Goal: Task Accomplishment & Management: Manage account settings

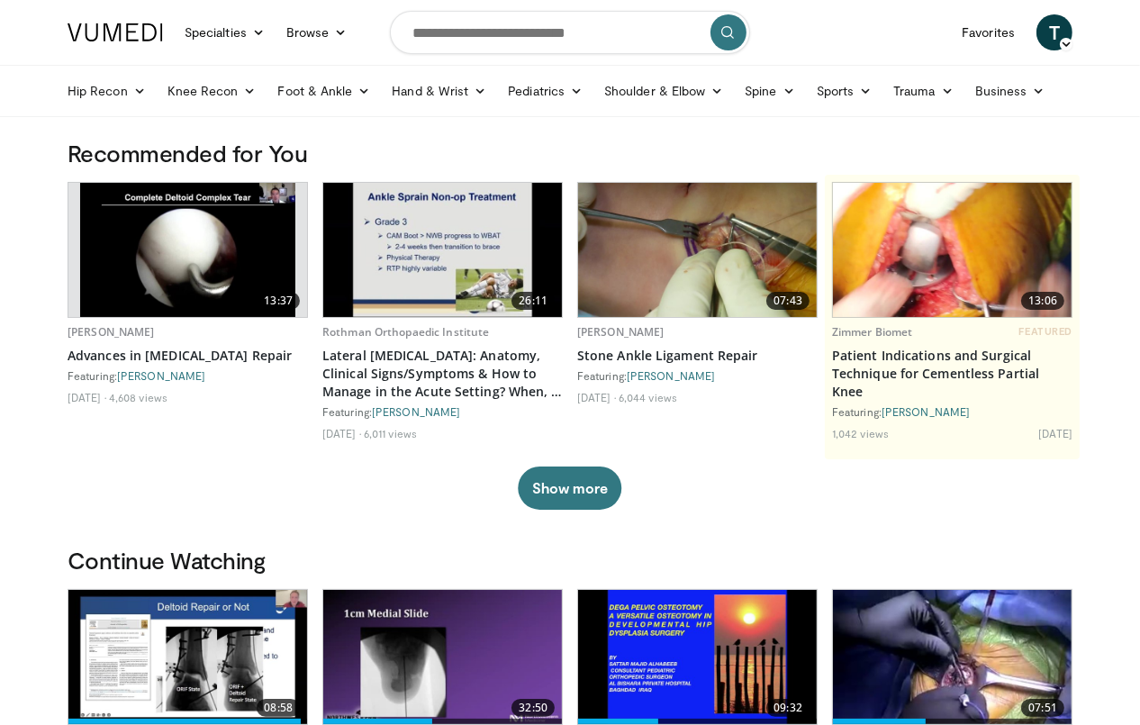
click at [1043, 40] on span "T" at bounding box center [1054, 32] width 36 height 36
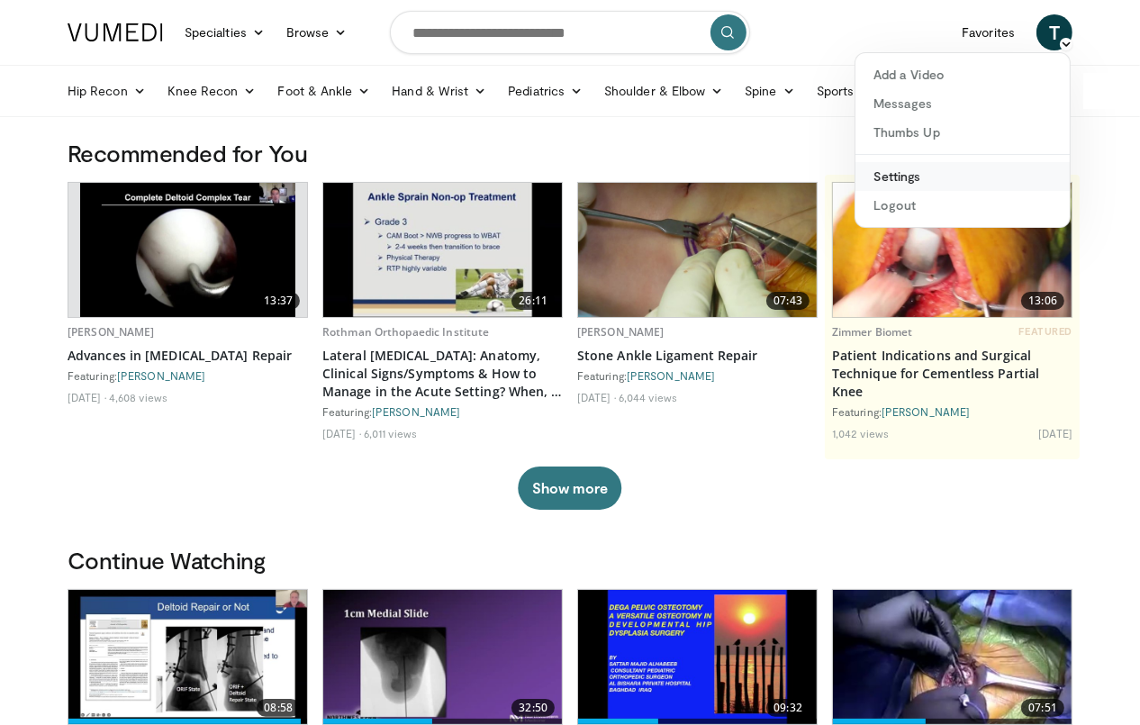
click at [931, 167] on link "Settings" at bounding box center [962, 176] width 214 height 29
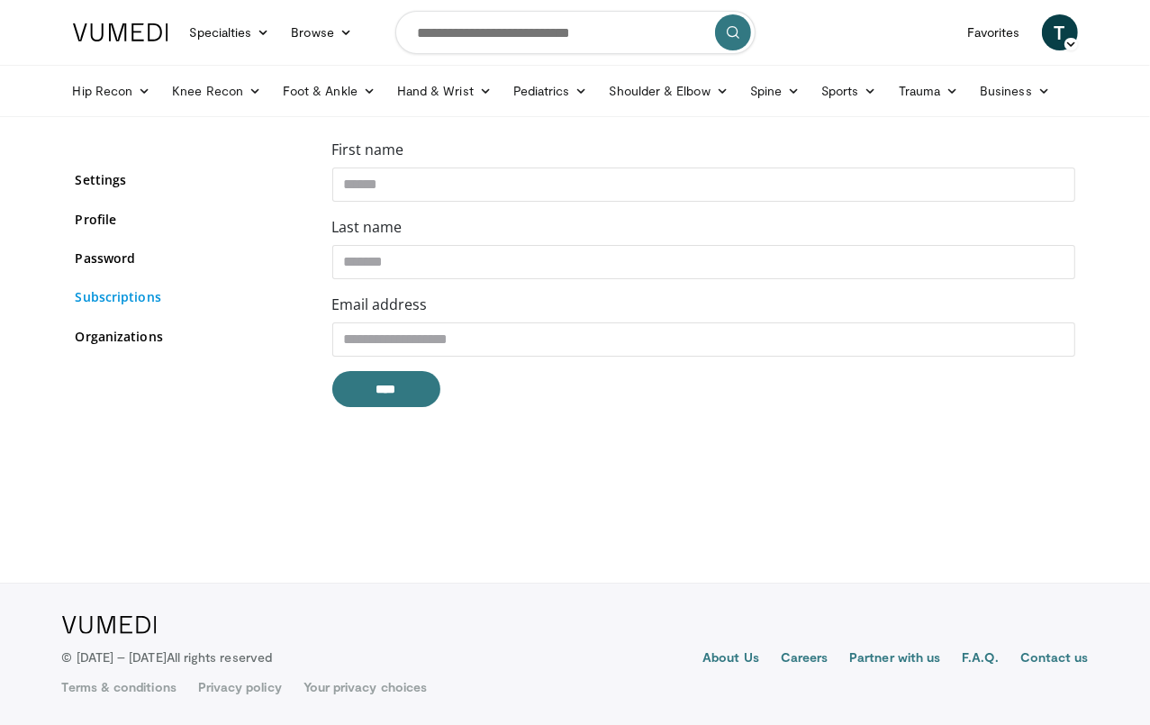
click at [111, 294] on link "Subscriptions" at bounding box center [191, 296] width 230 height 19
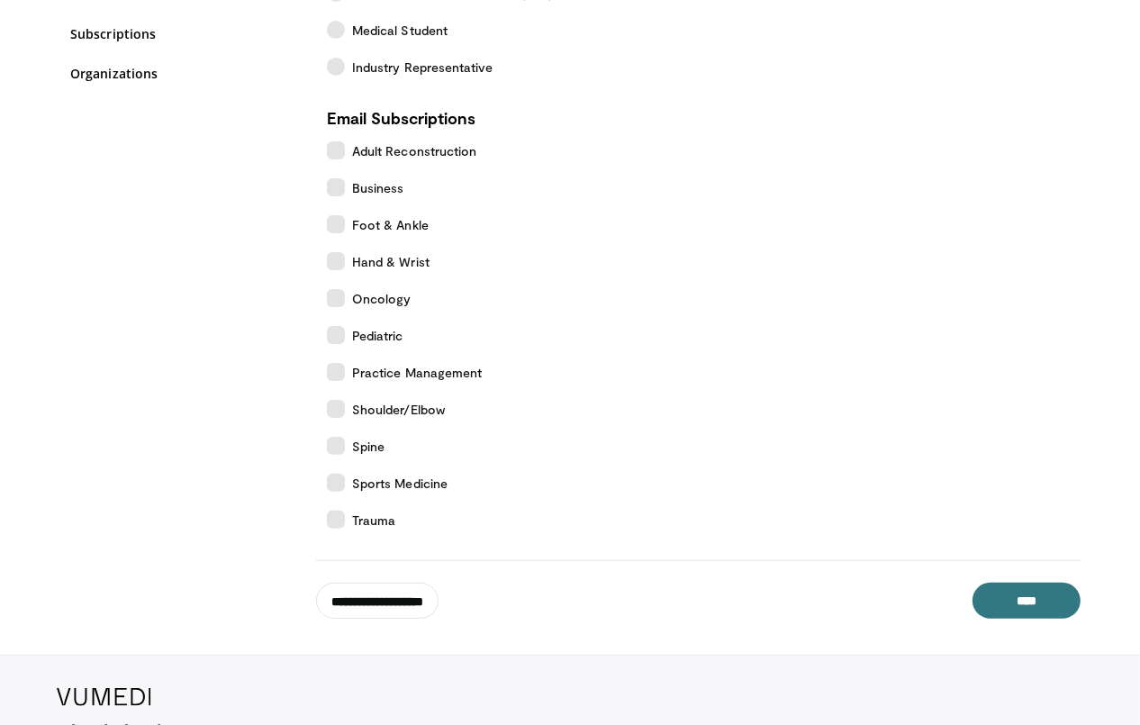
scroll to position [333, 0]
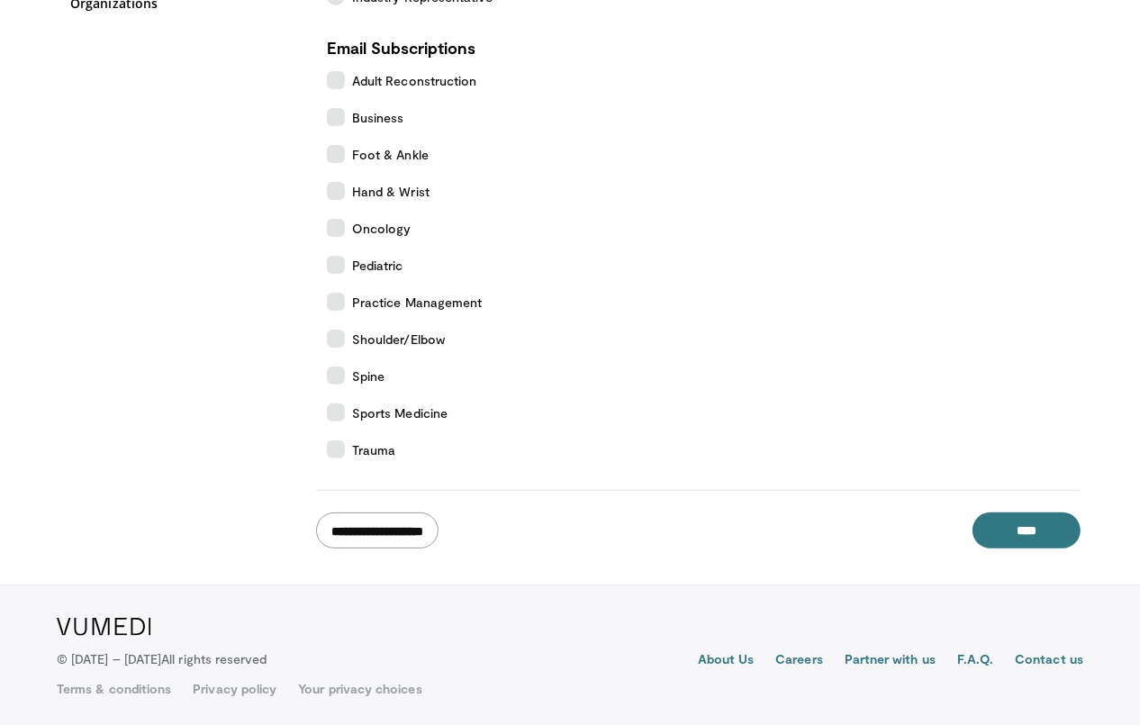
click at [366, 524] on input "**********" at bounding box center [377, 530] width 122 height 36
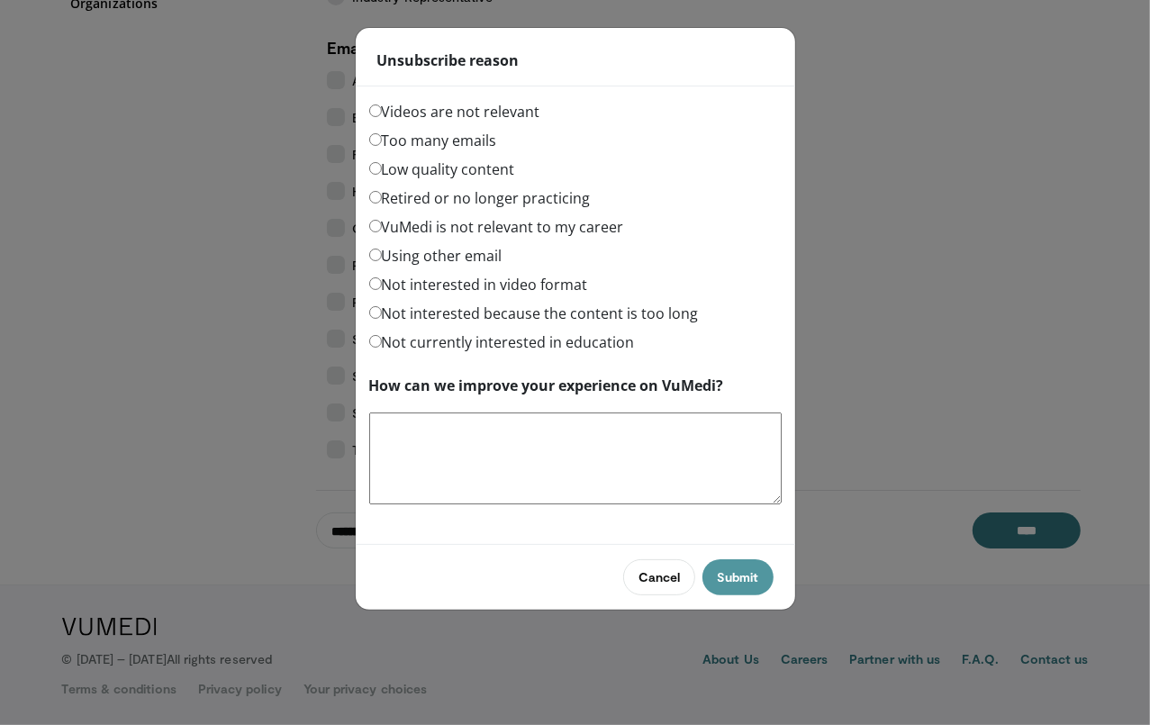
drag, startPoint x: 744, startPoint y: 581, endPoint x: 736, endPoint y: 576, distance: 9.3
click at [743, 581] on button "Submit" at bounding box center [737, 577] width 70 height 36
click at [744, 574] on button "Submit" at bounding box center [737, 577] width 70 height 36
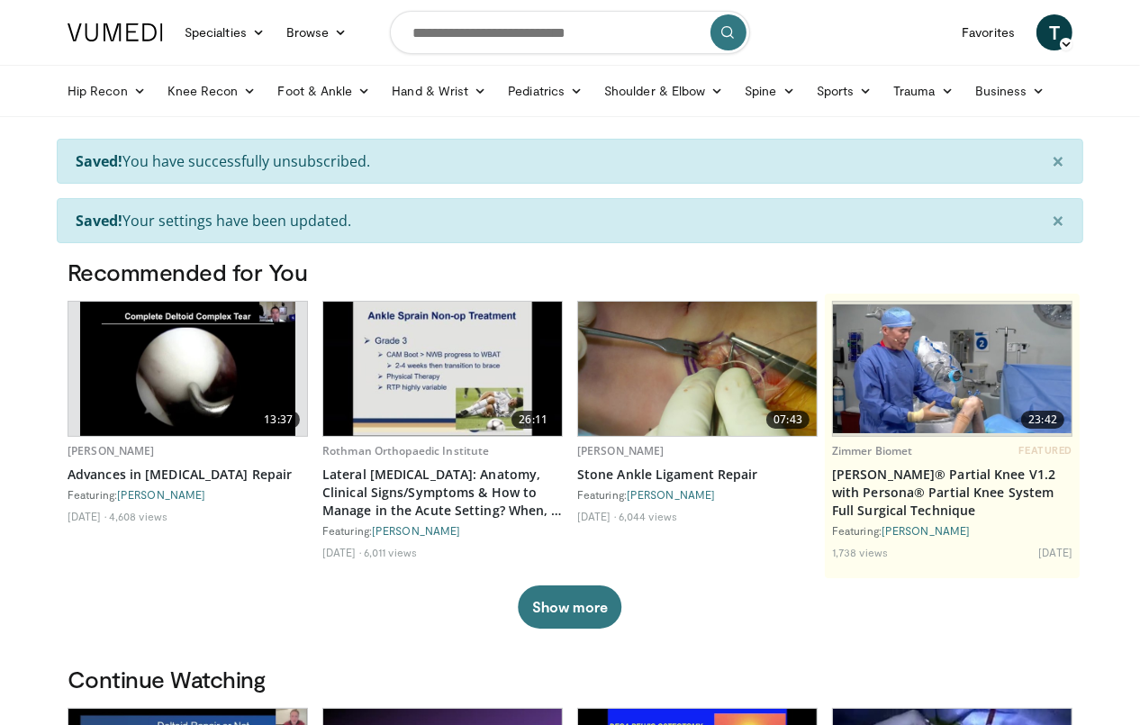
click at [1050, 29] on span "T" at bounding box center [1054, 32] width 36 height 36
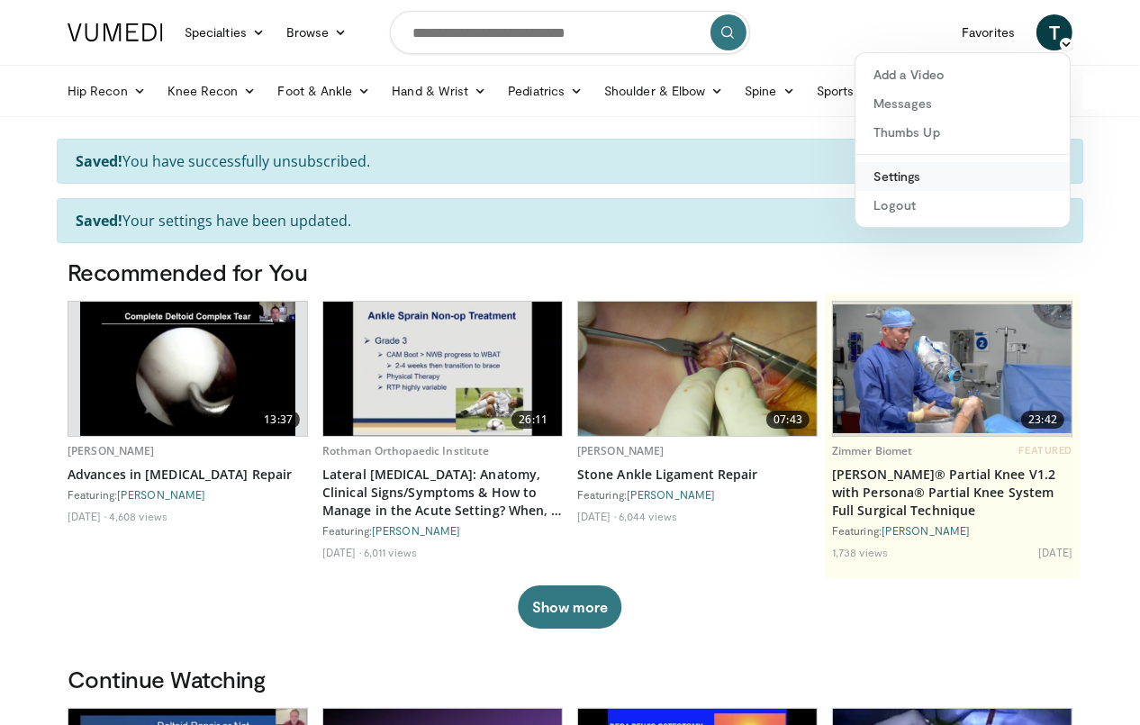
click at [907, 185] on link "Settings" at bounding box center [962, 176] width 214 height 29
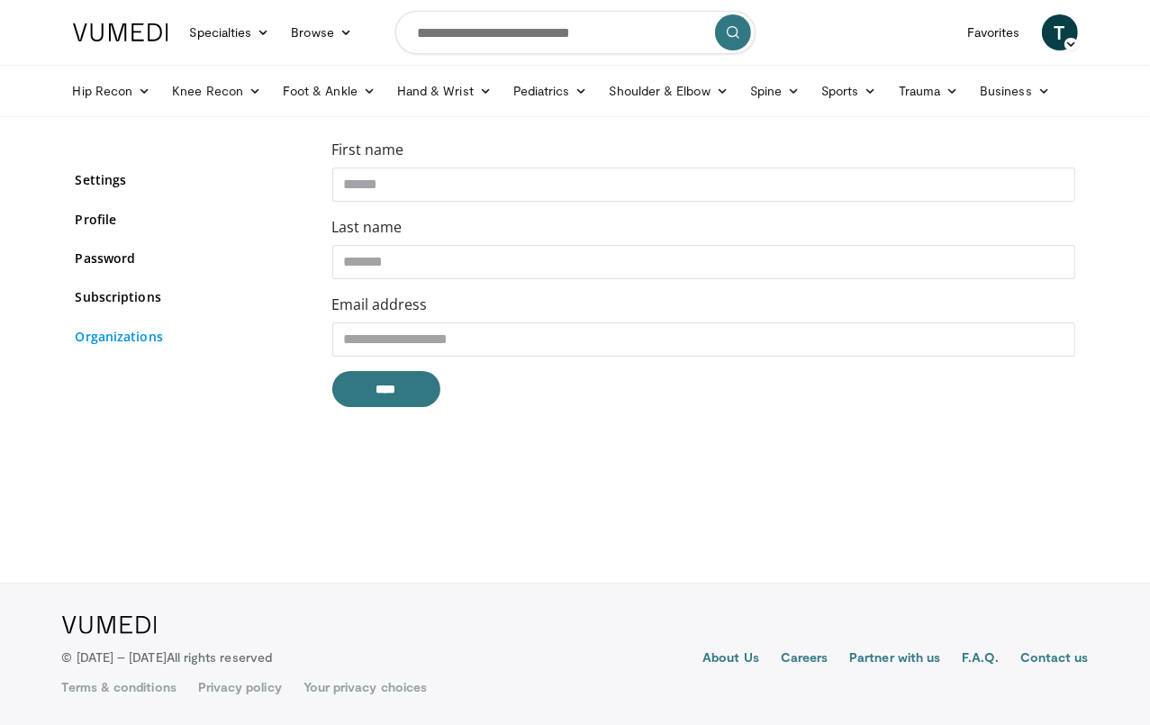
click at [122, 335] on link "Organizations" at bounding box center [191, 336] width 230 height 19
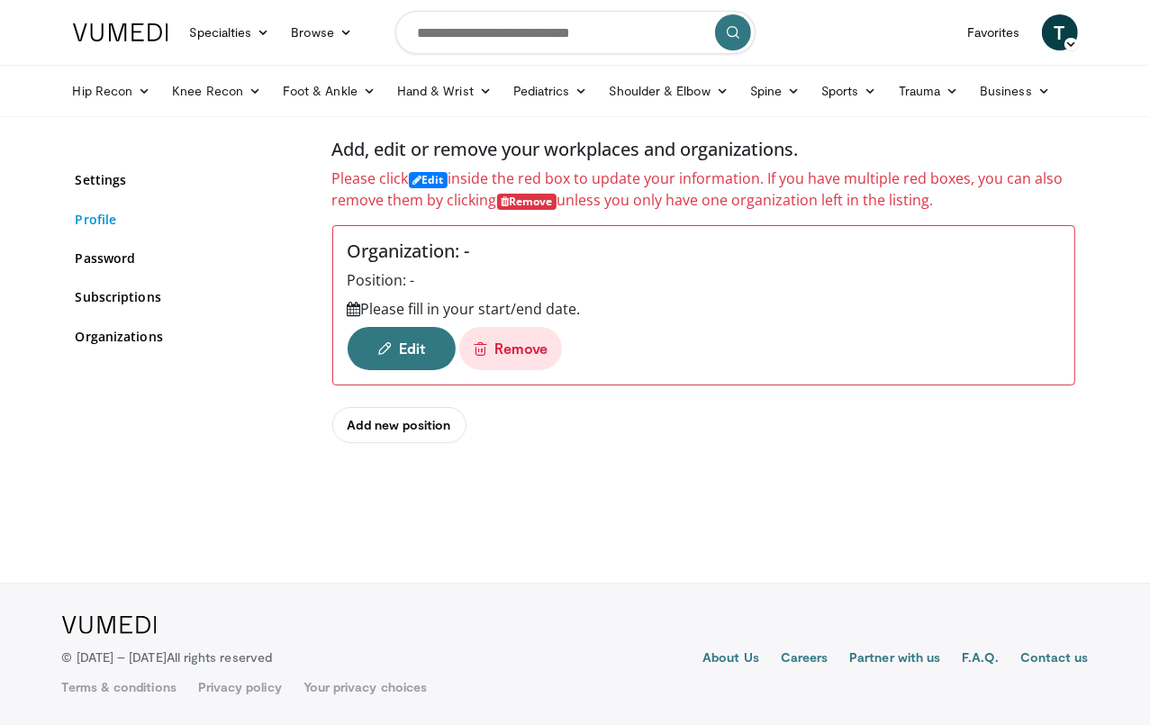
click at [91, 217] on link "Profile" at bounding box center [191, 219] width 230 height 19
